Goal: Task Accomplishment & Management: Use online tool/utility

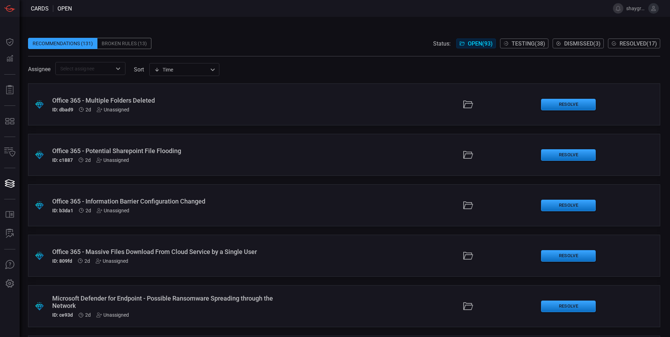
click at [129, 40] on div "Broken Rules (13)" at bounding box center [124, 43] width 54 height 11
click at [127, 47] on div "Broken Rules (13)" at bounding box center [124, 43] width 54 height 11
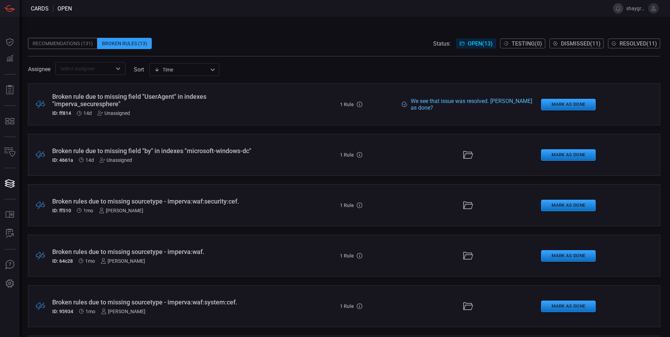
click at [183, 108] on div "Broken rule due to missing field "UserAgent" in indexes "imperva_securesphere" …" at bounding box center [162, 104] width 221 height 23
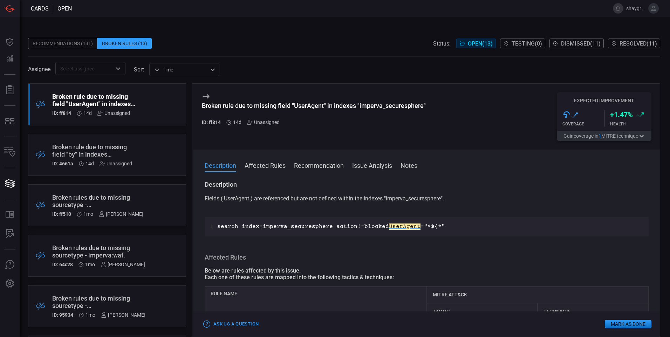
click at [352, 226] on p "| search index=imperva_securesphere action!=blocked UserAgent ="*${*"" at bounding box center [426, 226] width 432 height 8
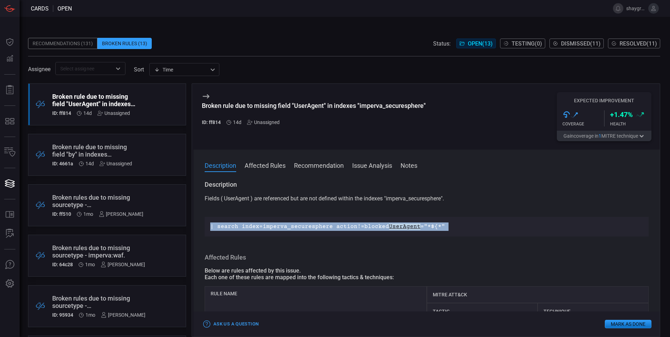
click at [352, 226] on p "| search index=imperva_securesphere action!=blocked UserAgent ="*${*"" at bounding box center [426, 226] width 432 height 8
copy p "| search index=imperva_securesphere action!=blocked UserAgent ="*${*""
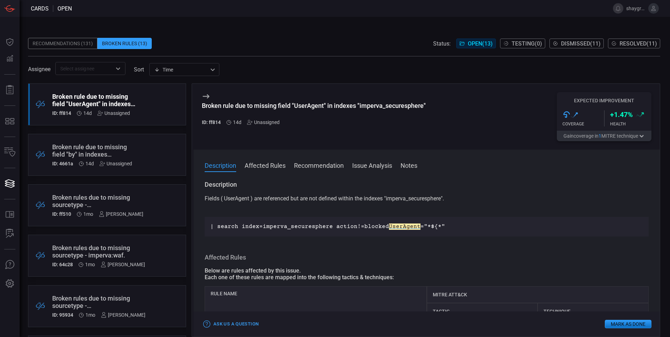
click at [133, 145] on div ".broken_cards_icon_0{fill:#39A4FF;} .broken_cards_icon_1{fill:none;stroke:#1918…" at bounding box center [107, 155] width 158 height 42
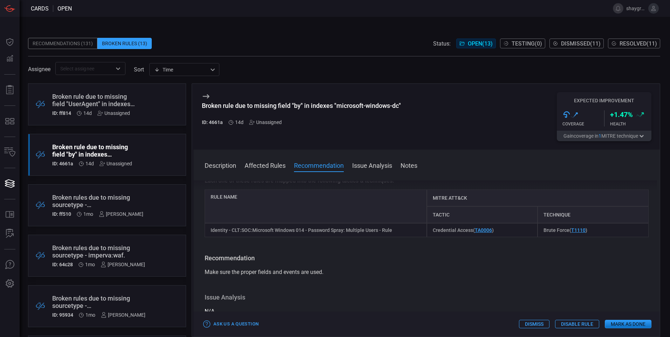
scroll to position [140, 0]
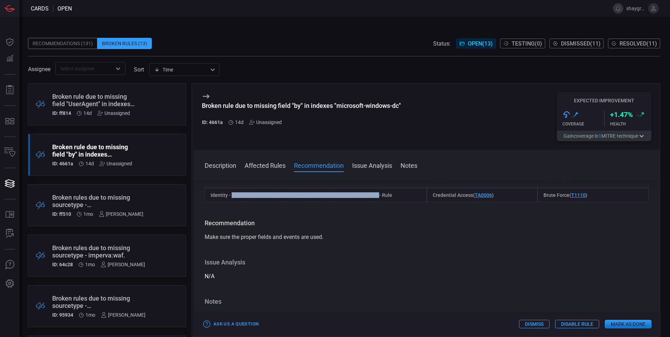
drag, startPoint x: 377, startPoint y: 196, endPoint x: 231, endPoint y: 196, distance: 146.7
click at [231, 196] on div "Identity - CLT:SOC:Microsoft Windows 014 - Password Spray: Multiple Users - Rule" at bounding box center [316, 195] width 222 height 14
copy div "CLT:SOC:Microsoft Windows 014 - Password Spray: Multiple Users"
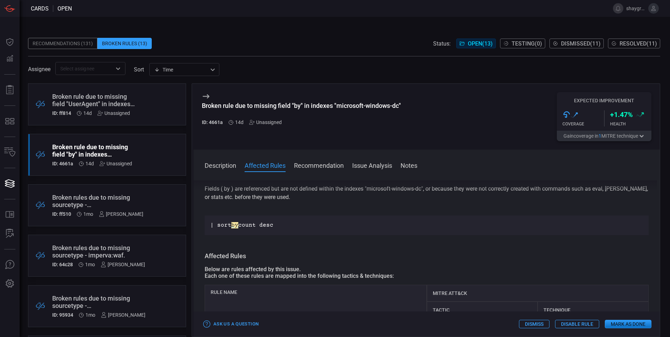
scroll to position [0, 0]
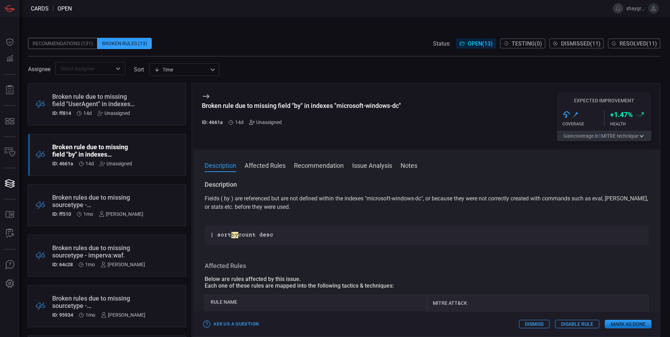
click at [251, 122] on icon at bounding box center [252, 122] width 6 height 6
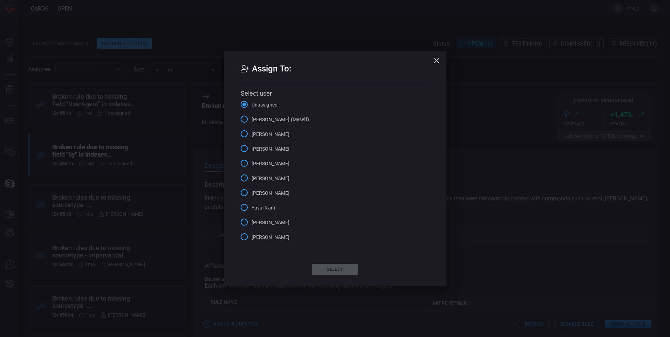
click at [244, 120] on input "[PERSON_NAME] (Myself)" at bounding box center [244, 119] width 15 height 15
click at [342, 271] on button "Select" at bounding box center [335, 269] width 46 height 11
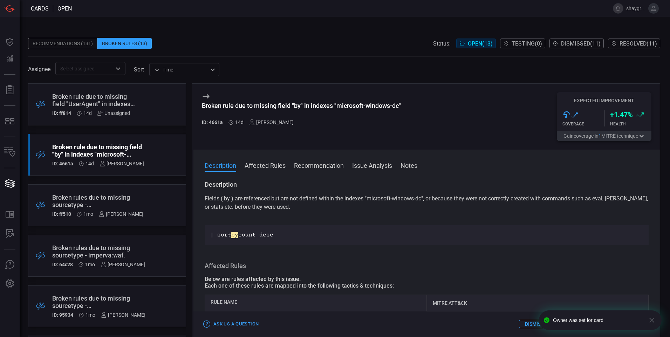
click at [321, 166] on button "Recommendation" at bounding box center [319, 165] width 50 height 8
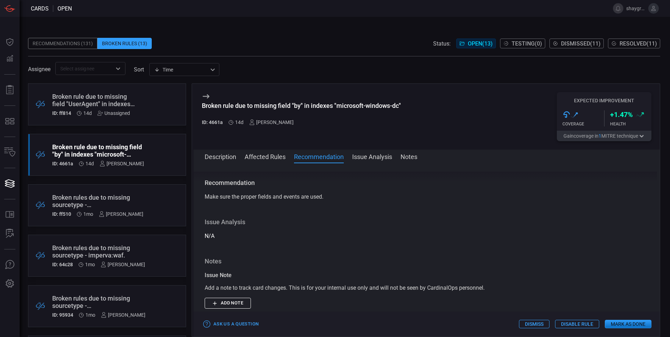
click at [409, 159] on button "Notes" at bounding box center [408, 156] width 17 height 8
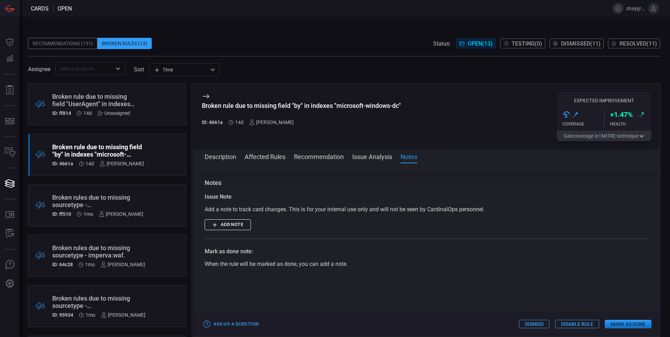
click at [236, 226] on button "Add note" at bounding box center [228, 224] width 46 height 11
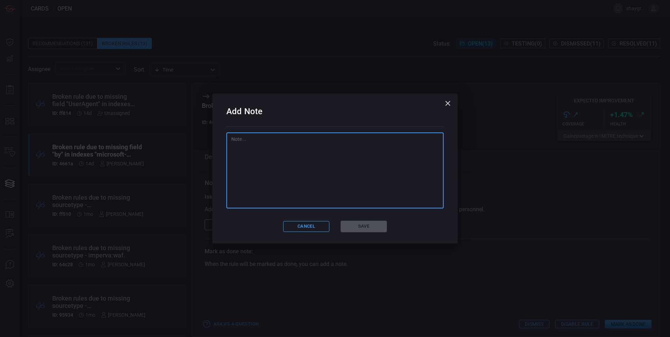
click at [302, 175] on textarea at bounding box center [334, 171] width 207 height 70
type textarea "Convert SQL syntax line to SPL"
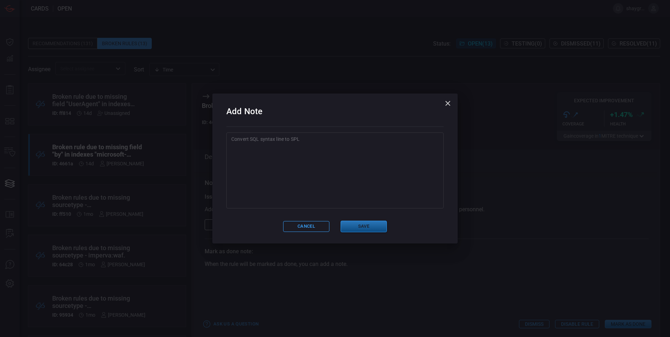
click at [369, 223] on button "Save" at bounding box center [363, 227] width 46 height 12
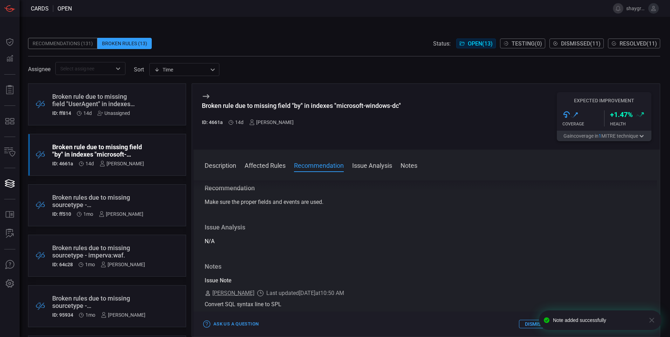
scroll to position [280, 0]
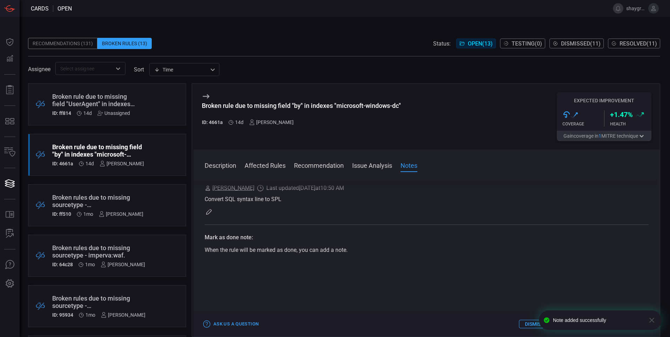
click at [649, 321] on icon "button" at bounding box center [651, 320] width 8 height 8
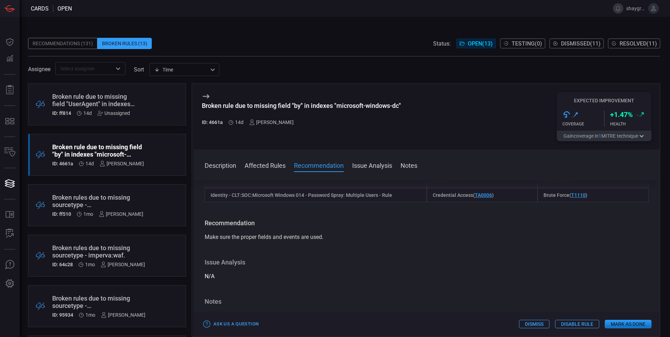
click at [630, 326] on button "Mark as Done" at bounding box center [627, 324] width 47 height 8
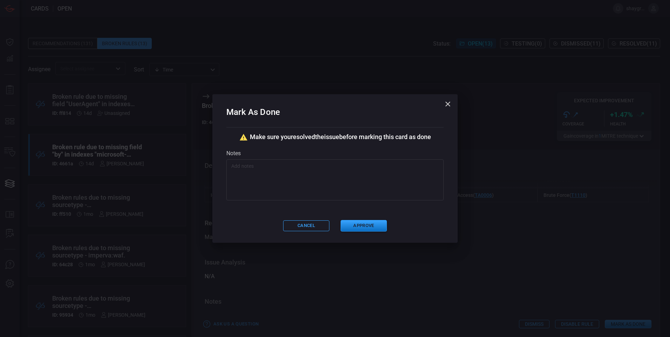
click at [296, 169] on textarea at bounding box center [334, 179] width 207 height 35
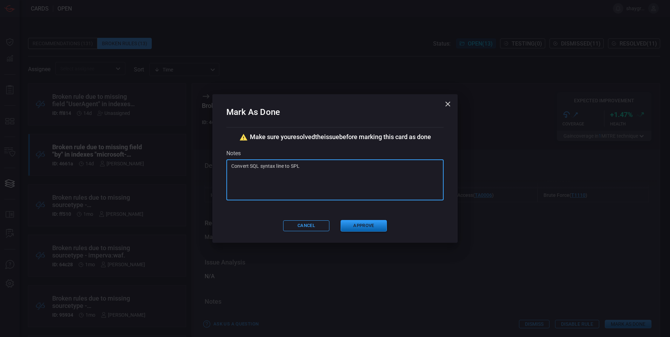
type textarea "Convert SQL syntax line to SPL"
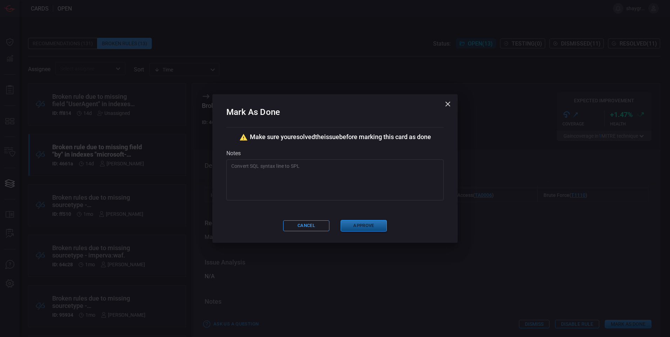
click at [375, 226] on button "Approve" at bounding box center [363, 226] width 46 height 12
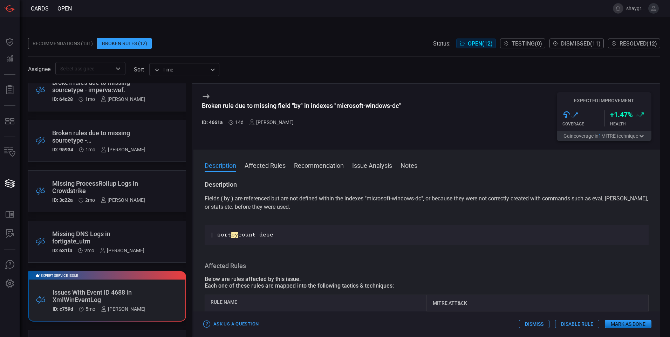
scroll to position [0, 0]
